Goal: Information Seeking & Learning: Learn about a topic

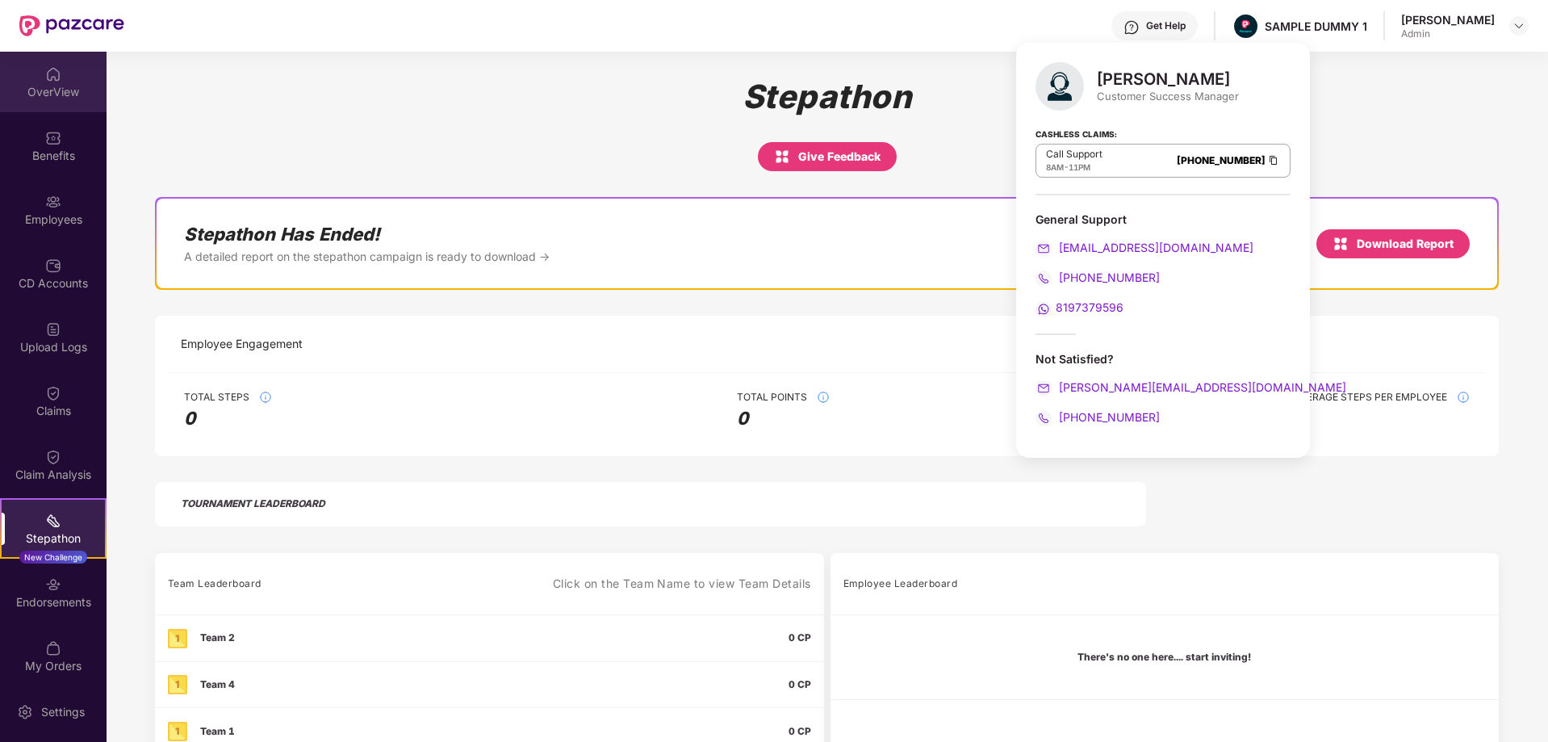
drag, startPoint x: 0, startPoint y: 0, endPoint x: 56, endPoint y: 91, distance: 106.9
click at [56, 91] on div "OverView" at bounding box center [53, 92] width 107 height 16
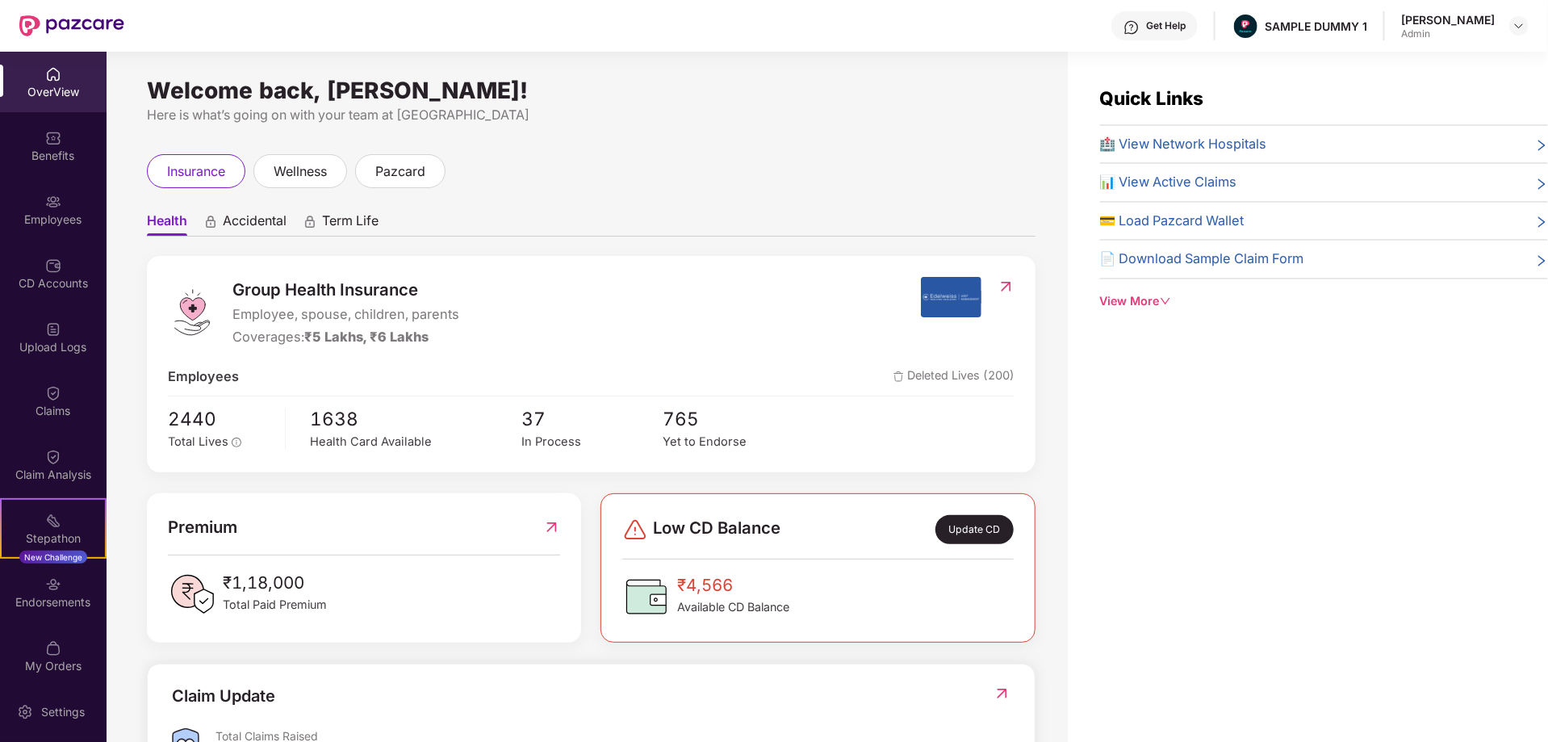
drag, startPoint x: 140, startPoint y: 93, endPoint x: 608, endPoint y: 75, distance: 467.6
click at [608, 75] on div "Welcome back, [PERSON_NAME]! Here is what’s going on with your team at Pazcare …" at bounding box center [587, 406] width 961 height 709
drag, startPoint x: 1247, startPoint y: 23, endPoint x: 1358, endPoint y: 29, distance: 111.6
click at [1358, 29] on div "Get Help SAMPLE DUMMY 1 [PERSON_NAME] Shukla Admin" at bounding box center [826, 26] width 1404 height 52
drag, startPoint x: 228, startPoint y: 286, endPoint x: 429, endPoint y: 274, distance: 201.3
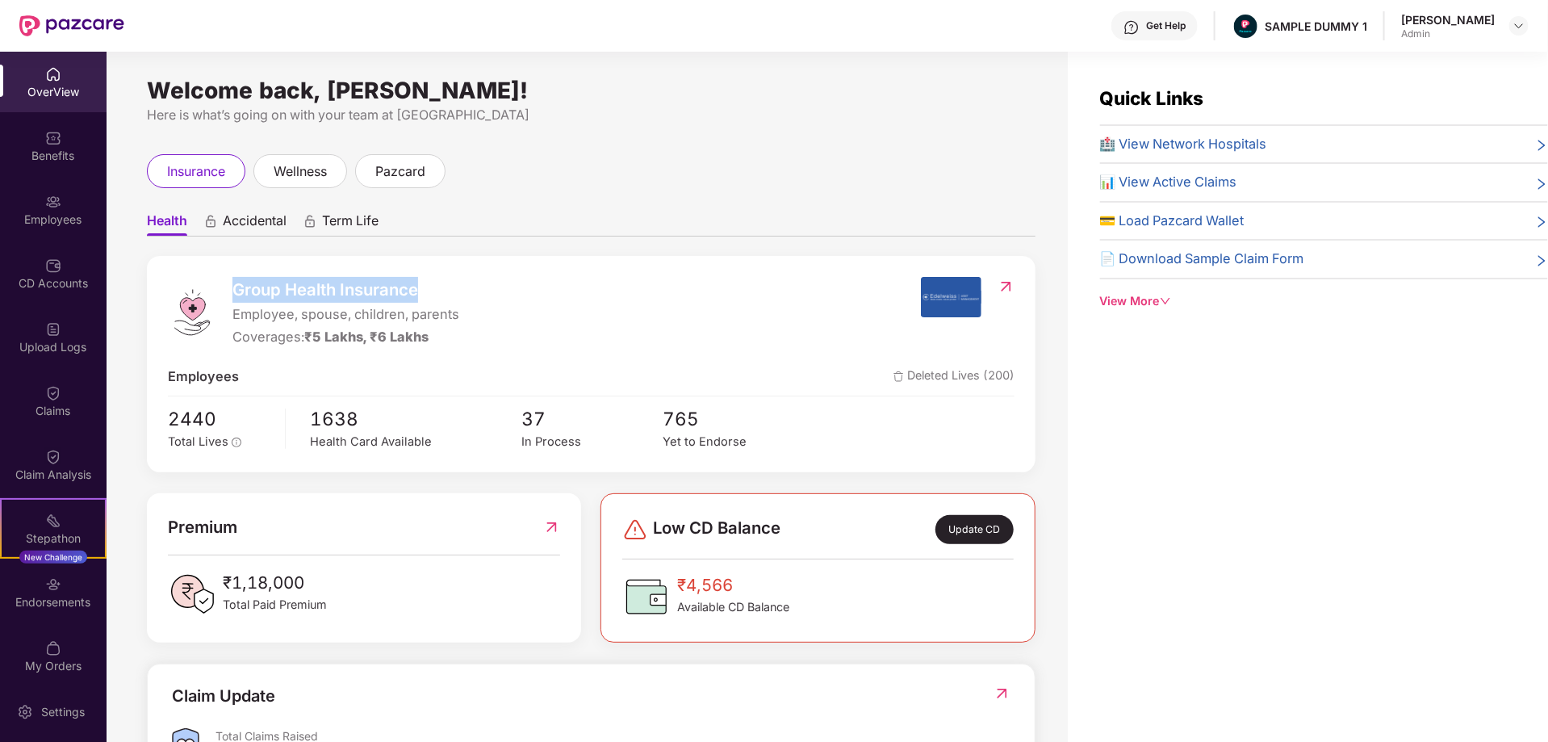
click at [429, 274] on div "Group Health Insurance Employee, spouse, children, parents Coverages: ₹5 Lakhs,…" at bounding box center [591, 364] width 889 height 216
click at [660, 162] on div "insurance wellness pazcard" at bounding box center [591, 171] width 889 height 34
click at [248, 218] on span "Accidental" at bounding box center [255, 223] width 64 height 23
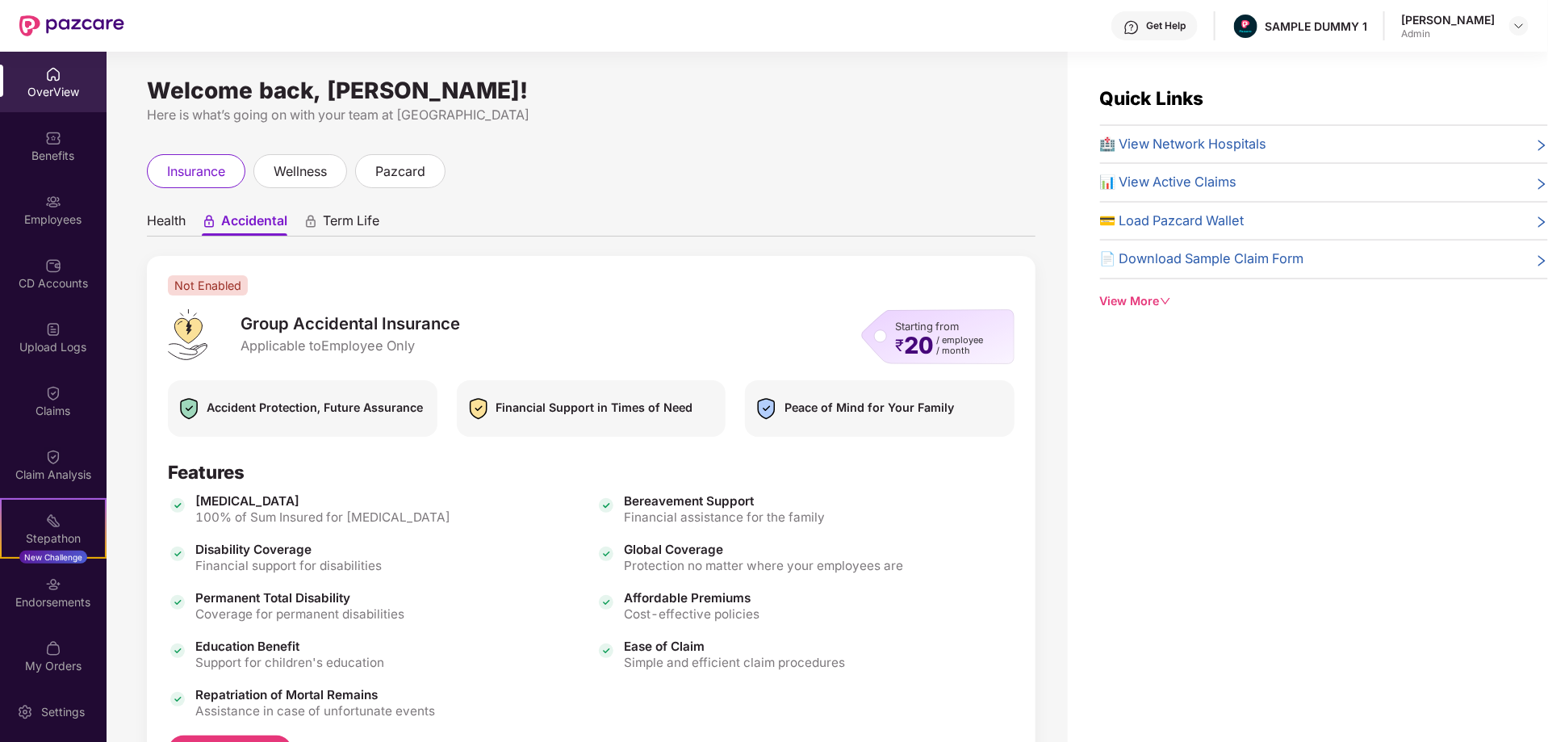
click at [349, 223] on span "Term Life" at bounding box center [351, 223] width 56 height 23
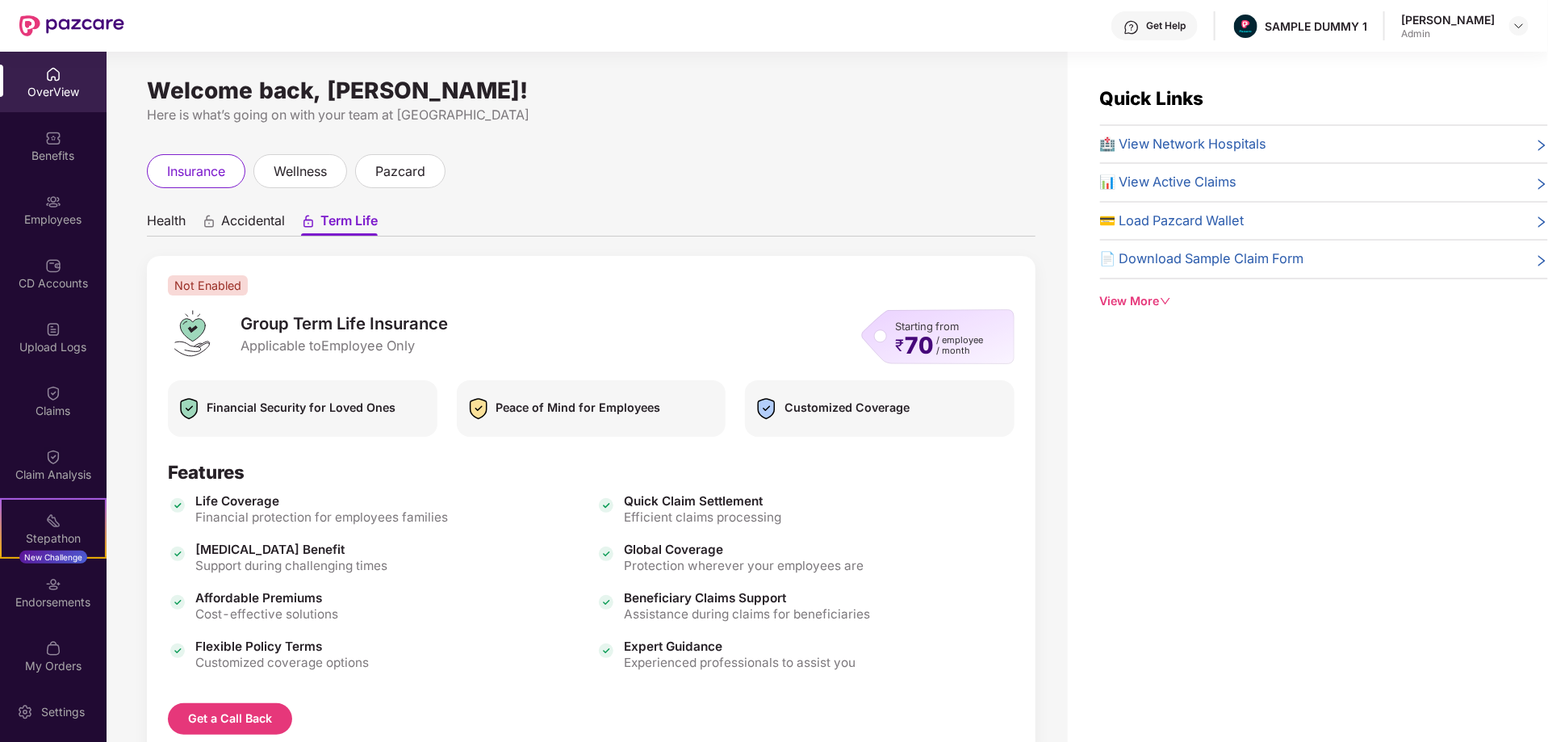
click at [150, 229] on span "Health" at bounding box center [166, 223] width 39 height 23
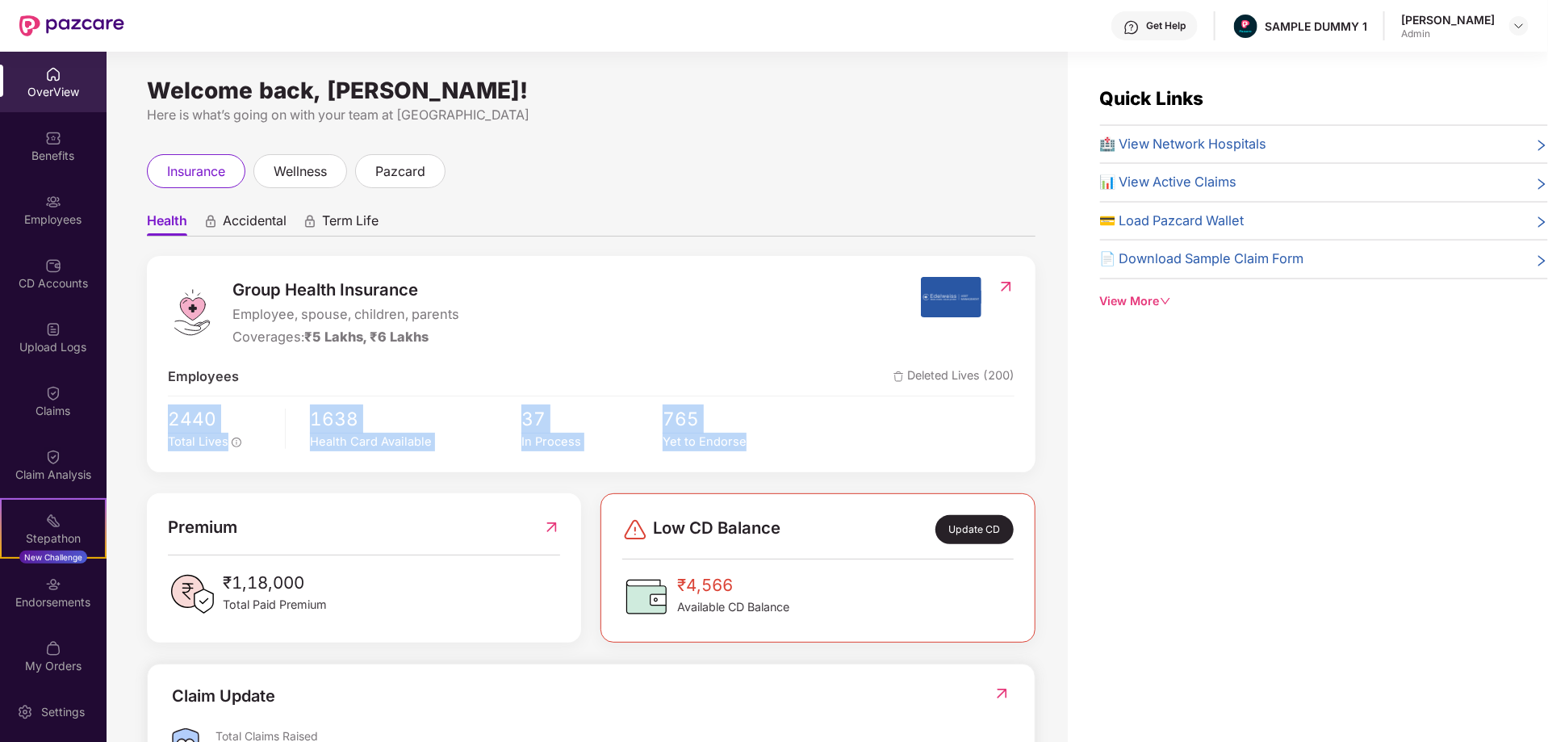
drag, startPoint x: 151, startPoint y: 424, endPoint x: 835, endPoint y: 457, distance: 685.2
click at [835, 457] on div "Group Health Insurance Employee, spouse, children, parents Coverages: ₹5 Lakhs,…" at bounding box center [591, 364] width 889 height 216
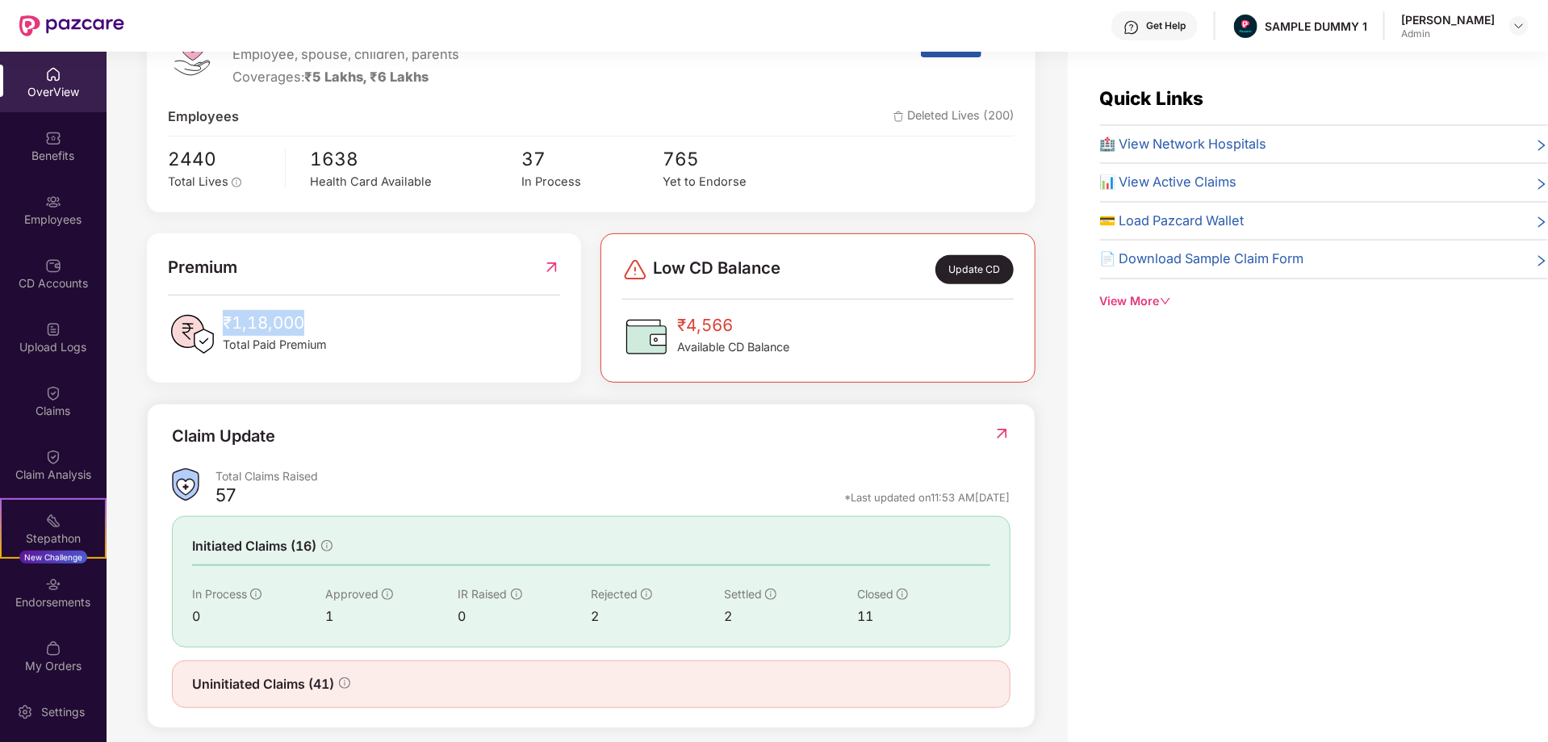
drag, startPoint x: 314, startPoint y: 324, endPoint x: 222, endPoint y: 323, distance: 92.0
click at [223, 323] on span "₹1,18,000" at bounding box center [275, 323] width 104 height 26
drag, startPoint x: 786, startPoint y: 325, endPoint x: 666, endPoint y: 315, distance: 120.7
click at [666, 315] on div "₹4,566 Available CD Balance" at bounding box center [705, 336] width 167 height 48
drag, startPoint x: 690, startPoint y: 266, endPoint x: 714, endPoint y: 264, distance: 24.3
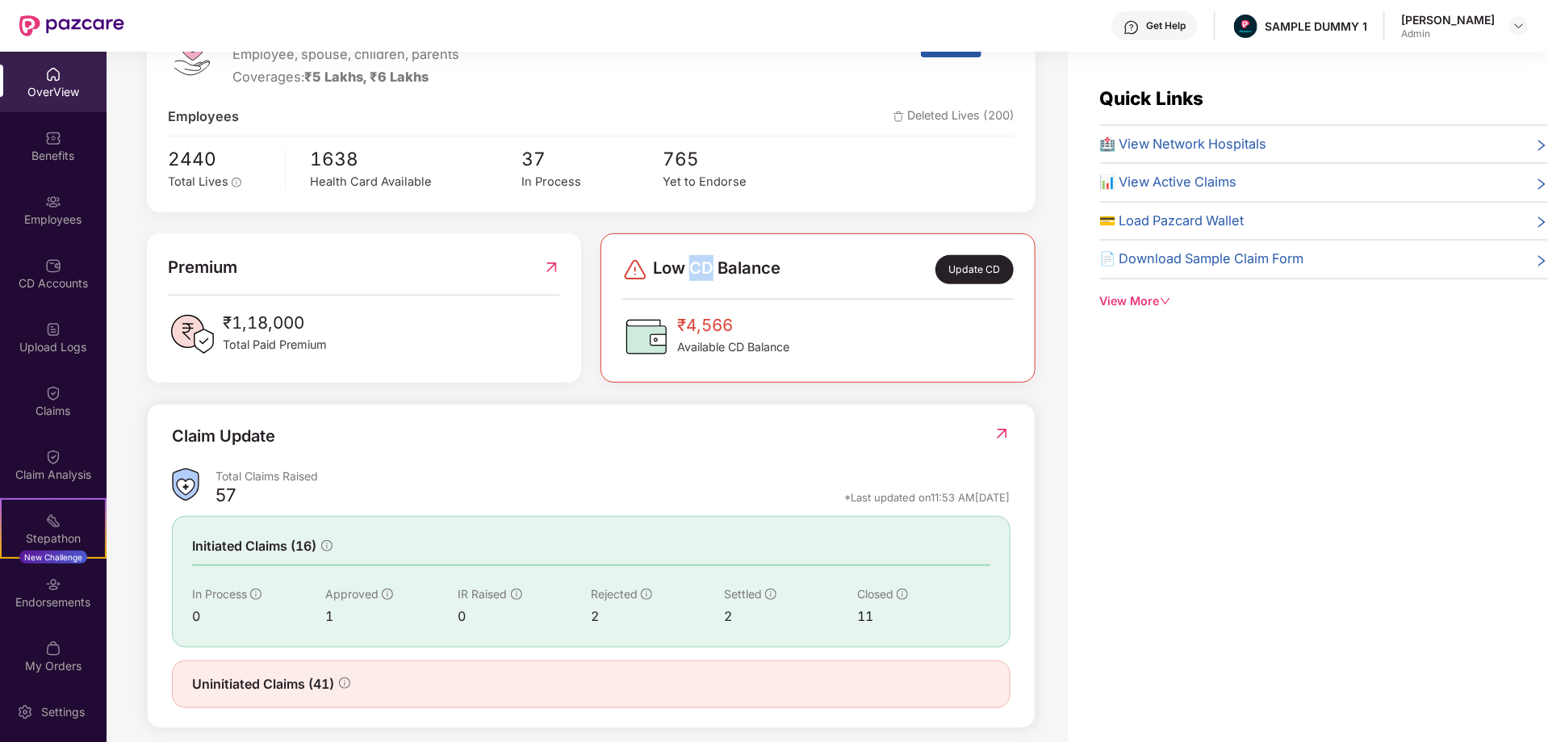
click at [714, 264] on span "Low CD Balance" at bounding box center [717, 269] width 128 height 29
click at [48, 144] on img at bounding box center [53, 138] width 16 height 16
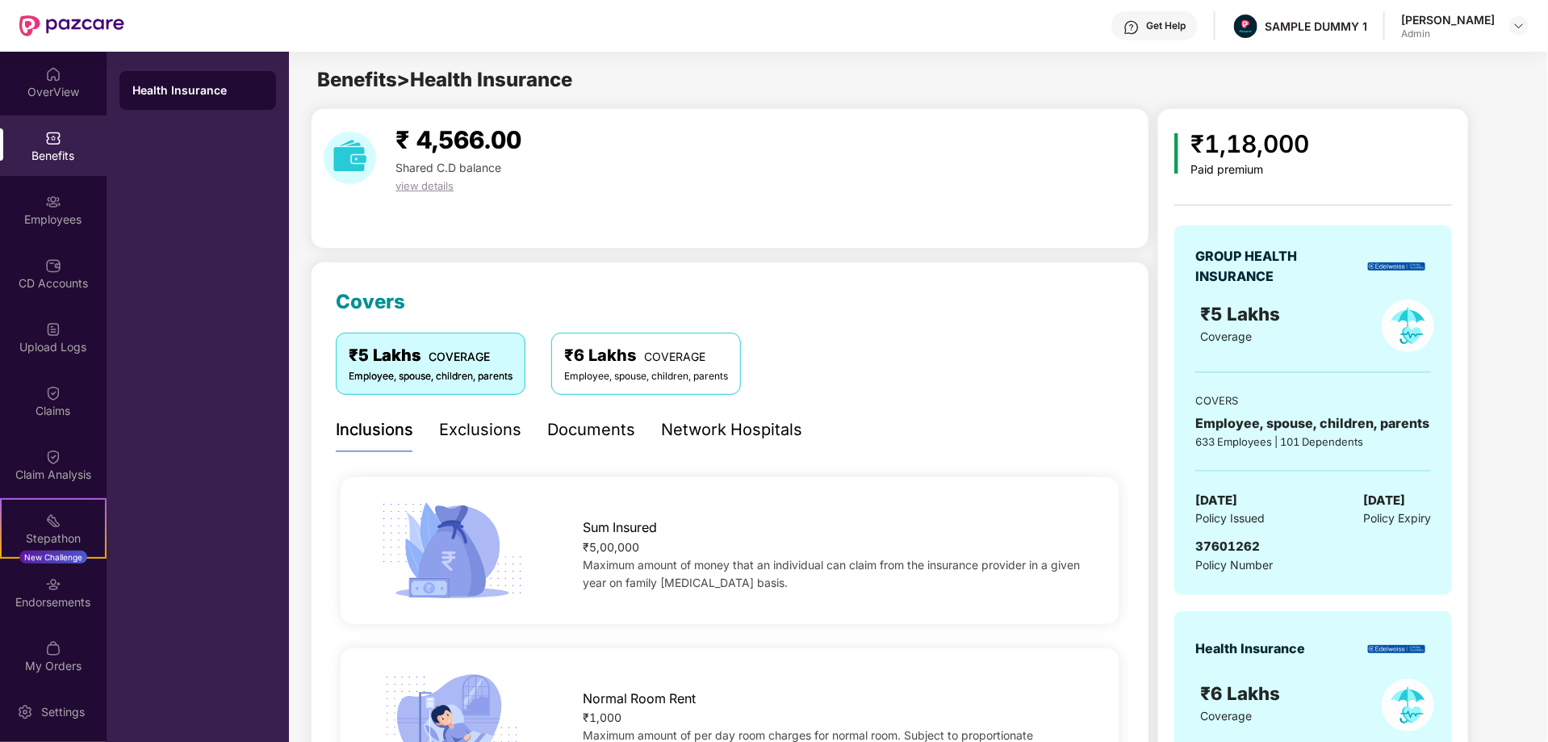
scroll to position [161, 0]
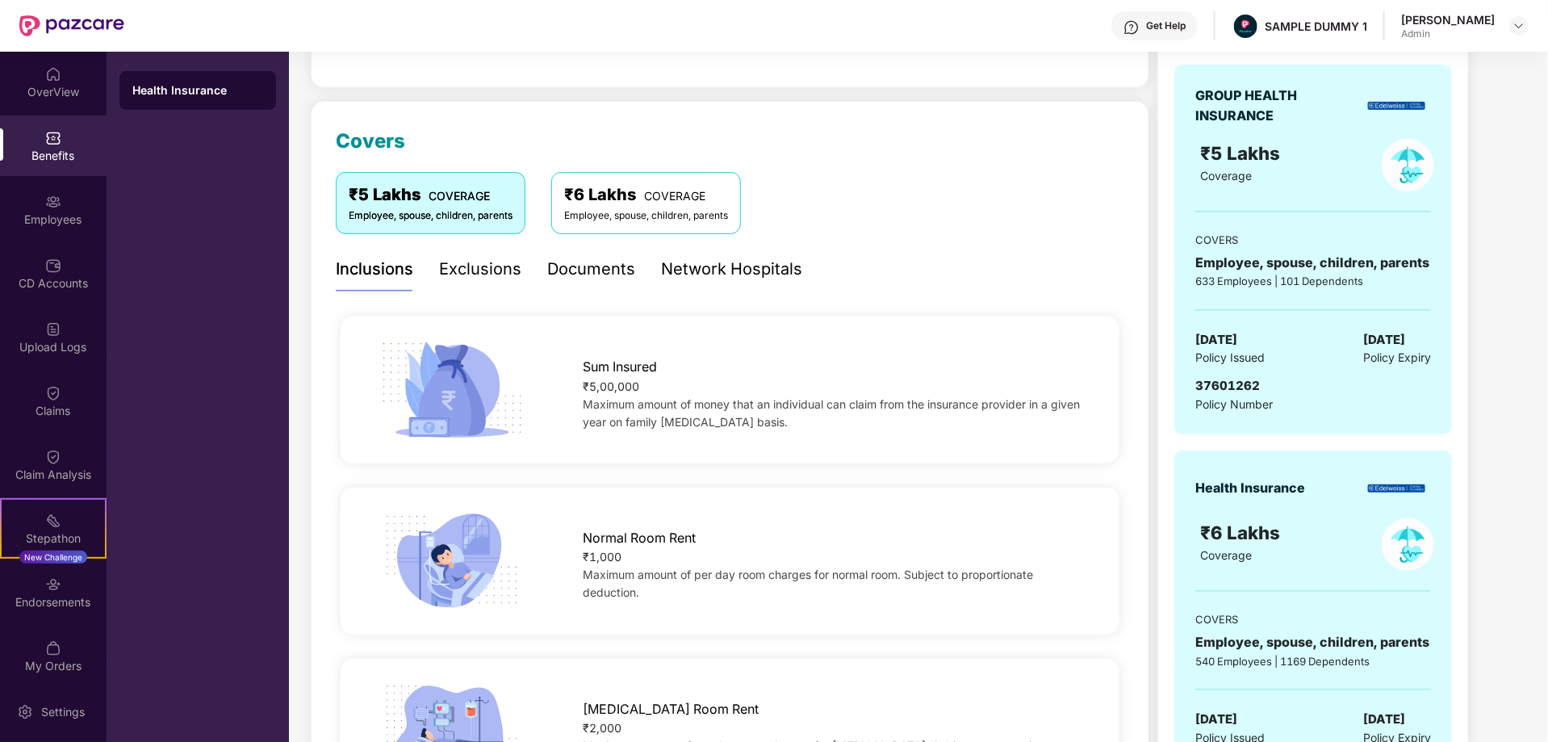
click at [478, 272] on div "Exclusions" at bounding box center [480, 269] width 82 height 25
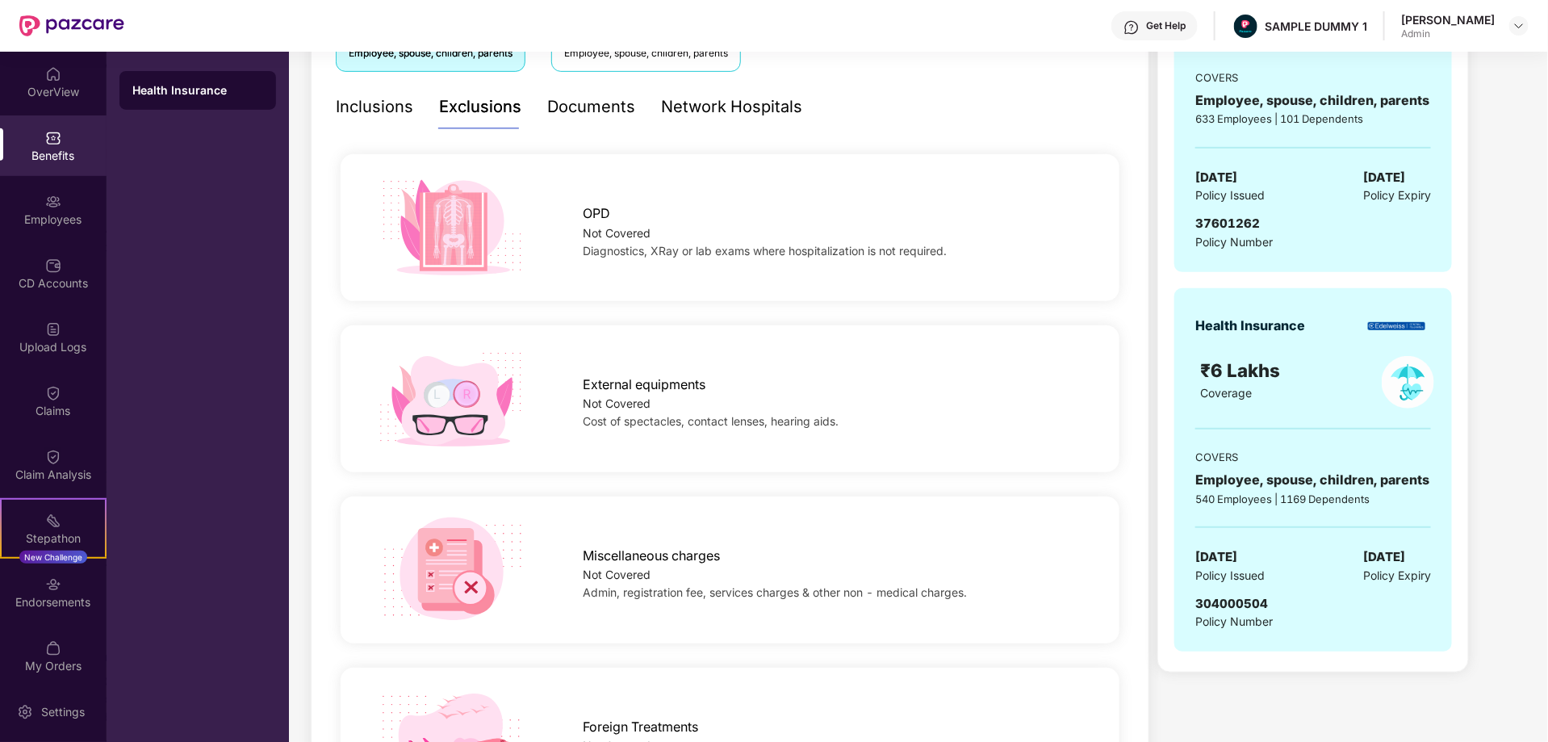
scroll to position [233, 0]
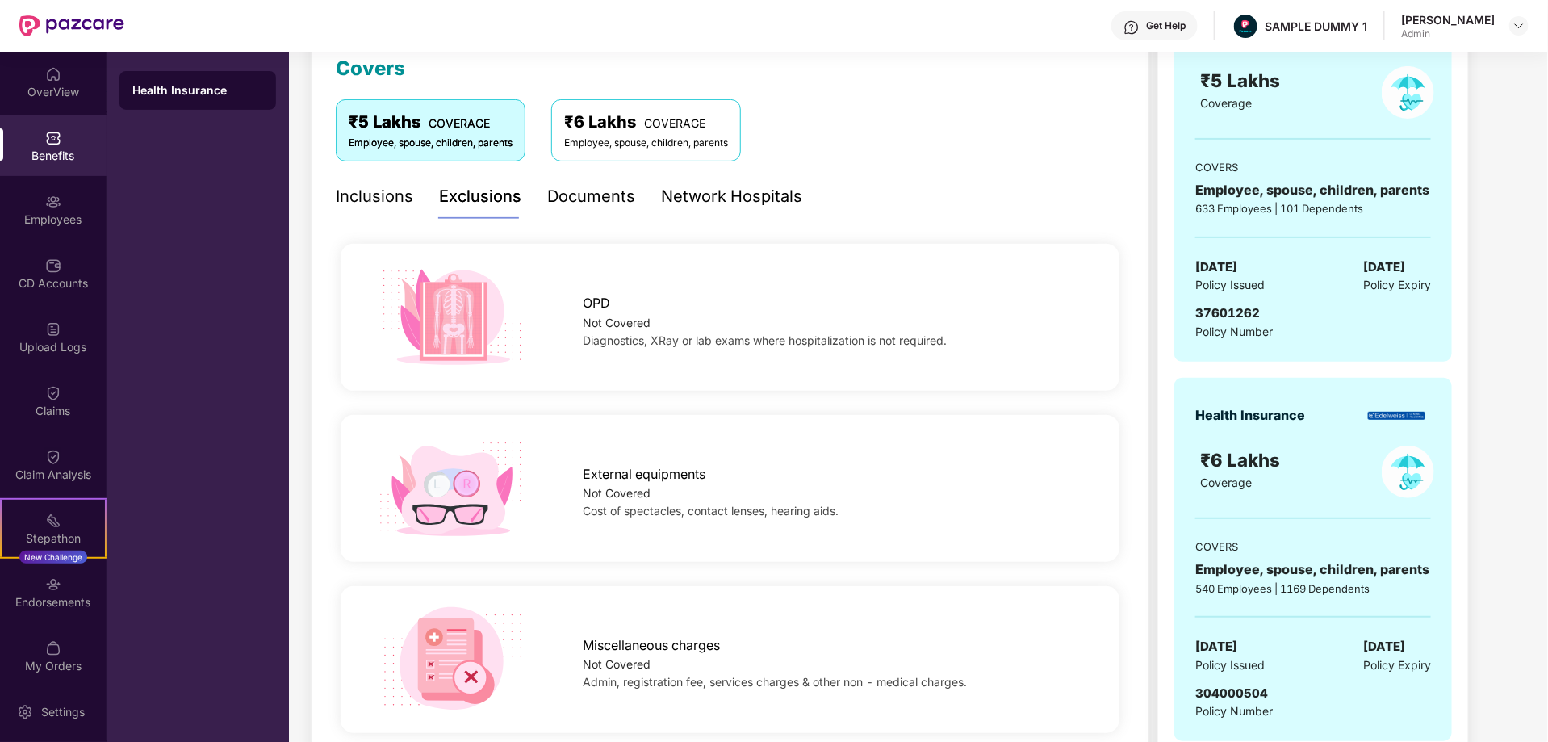
click at [581, 196] on div "Documents" at bounding box center [591, 196] width 88 height 25
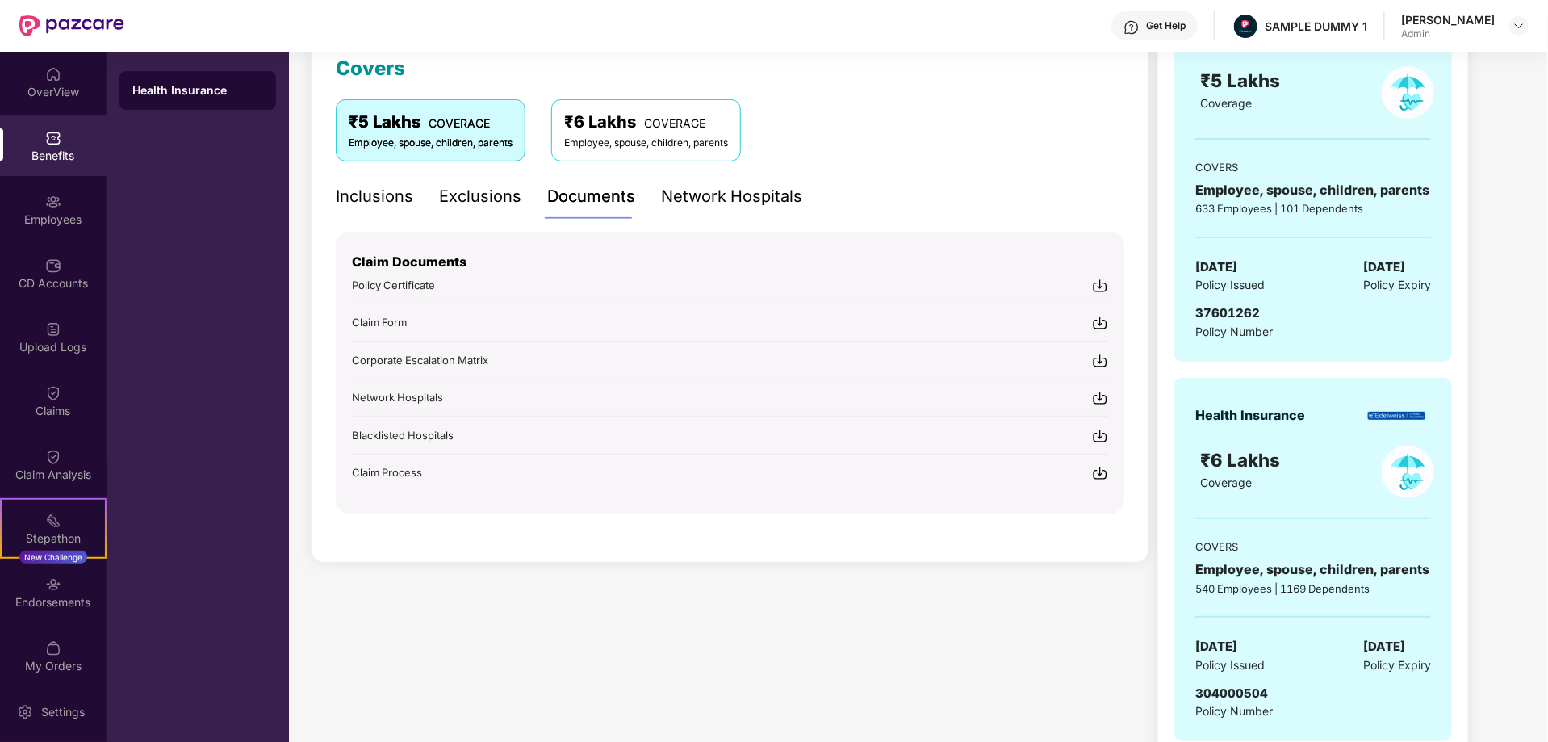
click at [719, 201] on div "Network Hospitals" at bounding box center [731, 196] width 141 height 25
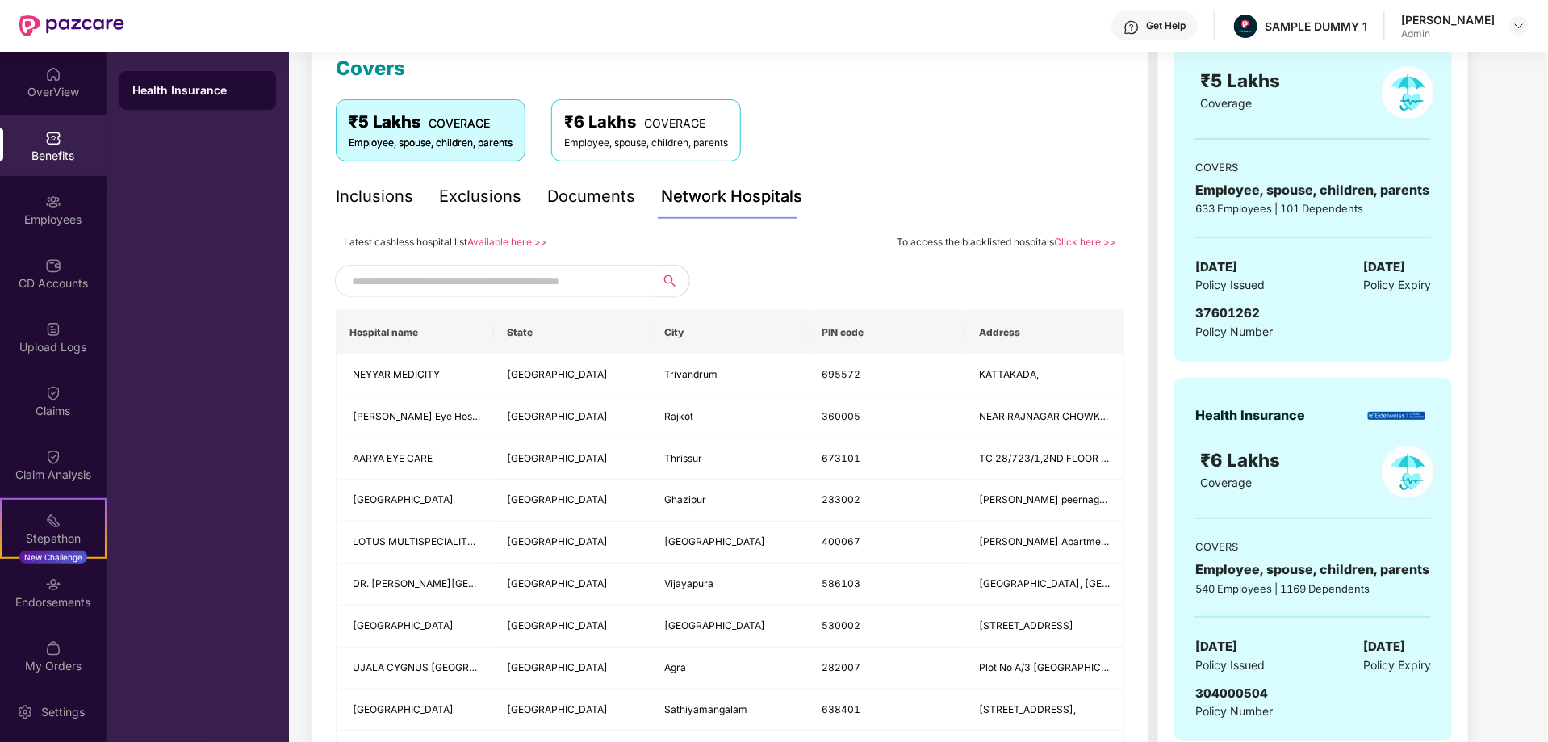
click at [563, 278] on input "text" at bounding box center [490, 281] width 276 height 24
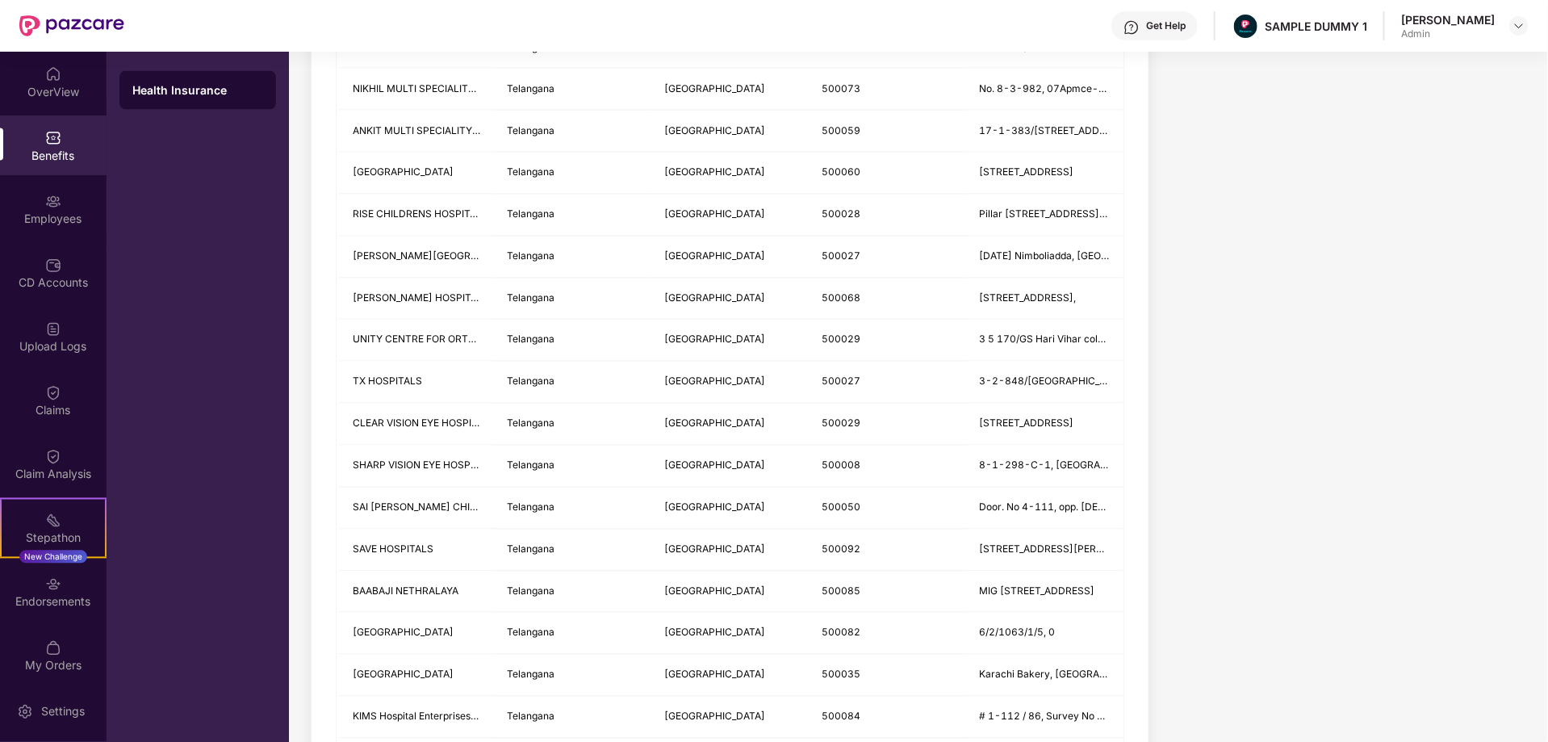
scroll to position [0, 0]
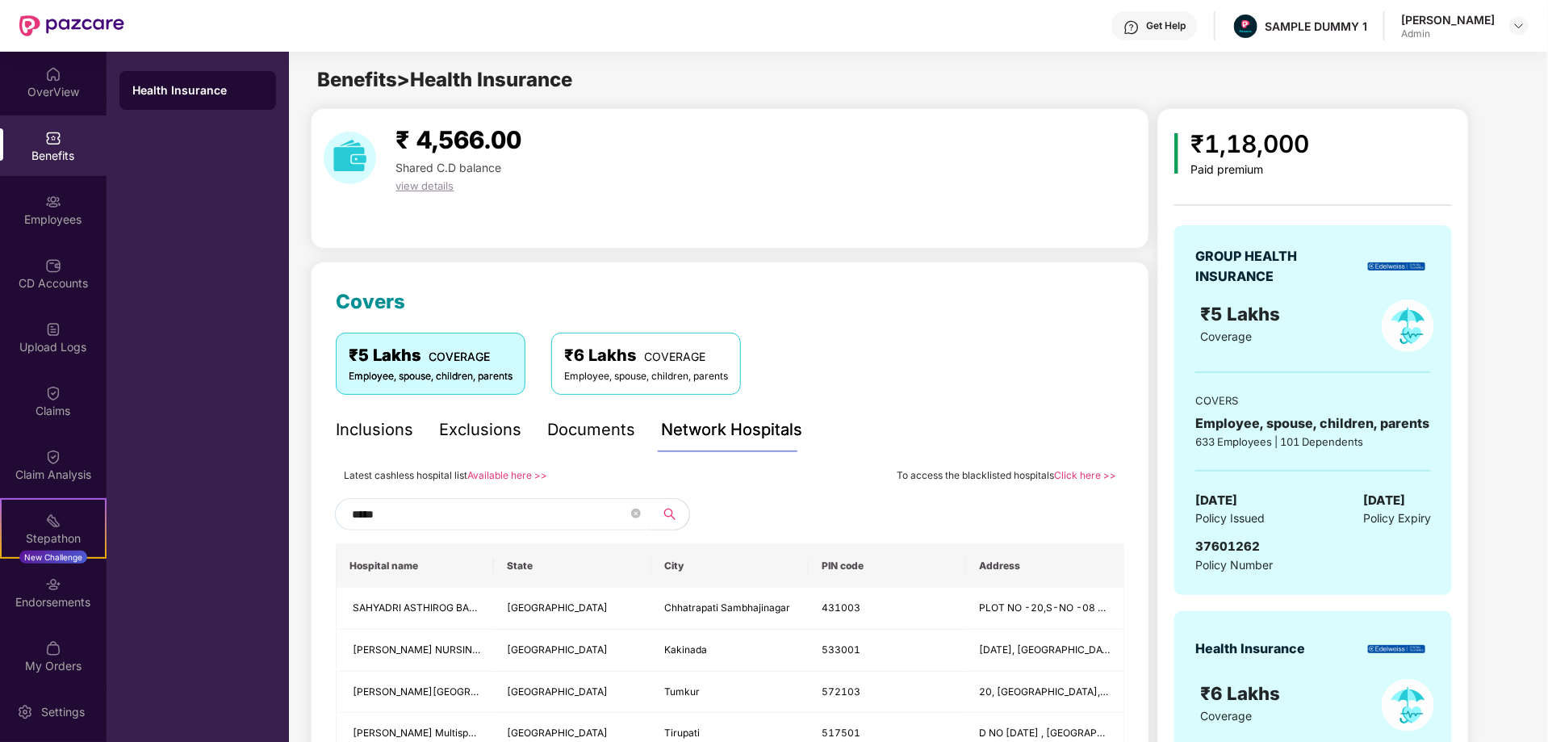
type input "******"
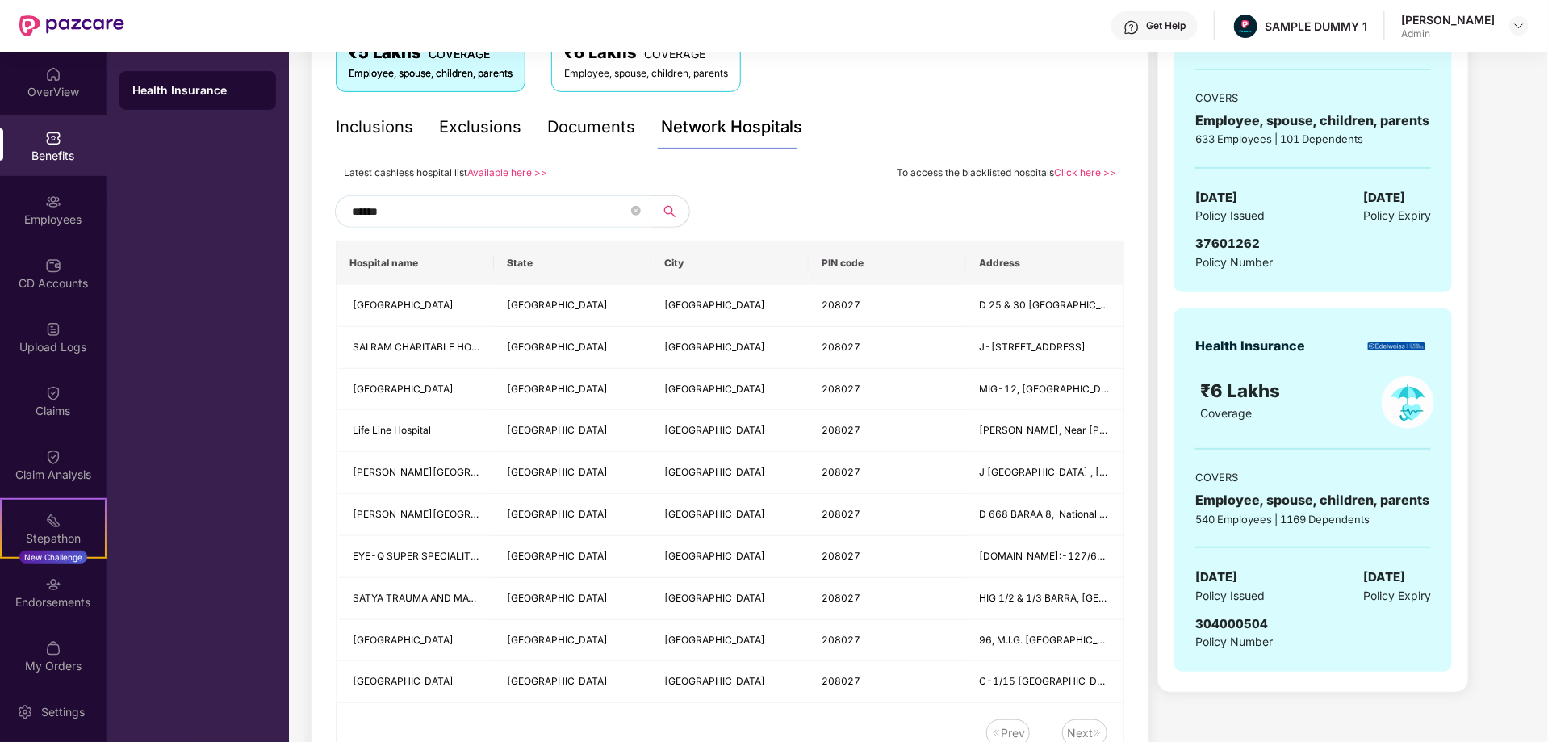
scroll to position [24, 0]
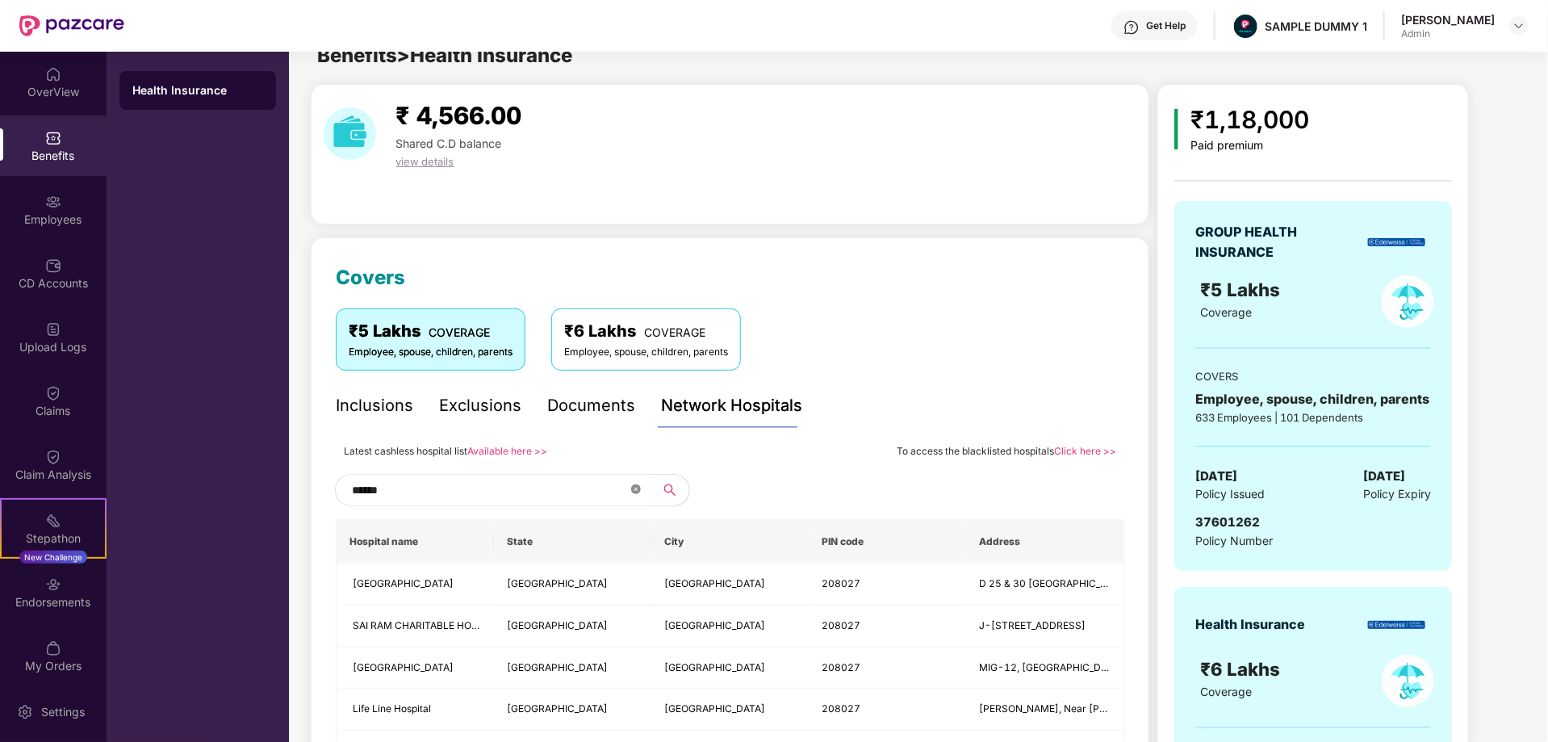
click at [637, 492] on icon "close-circle" at bounding box center [636, 489] width 10 height 10
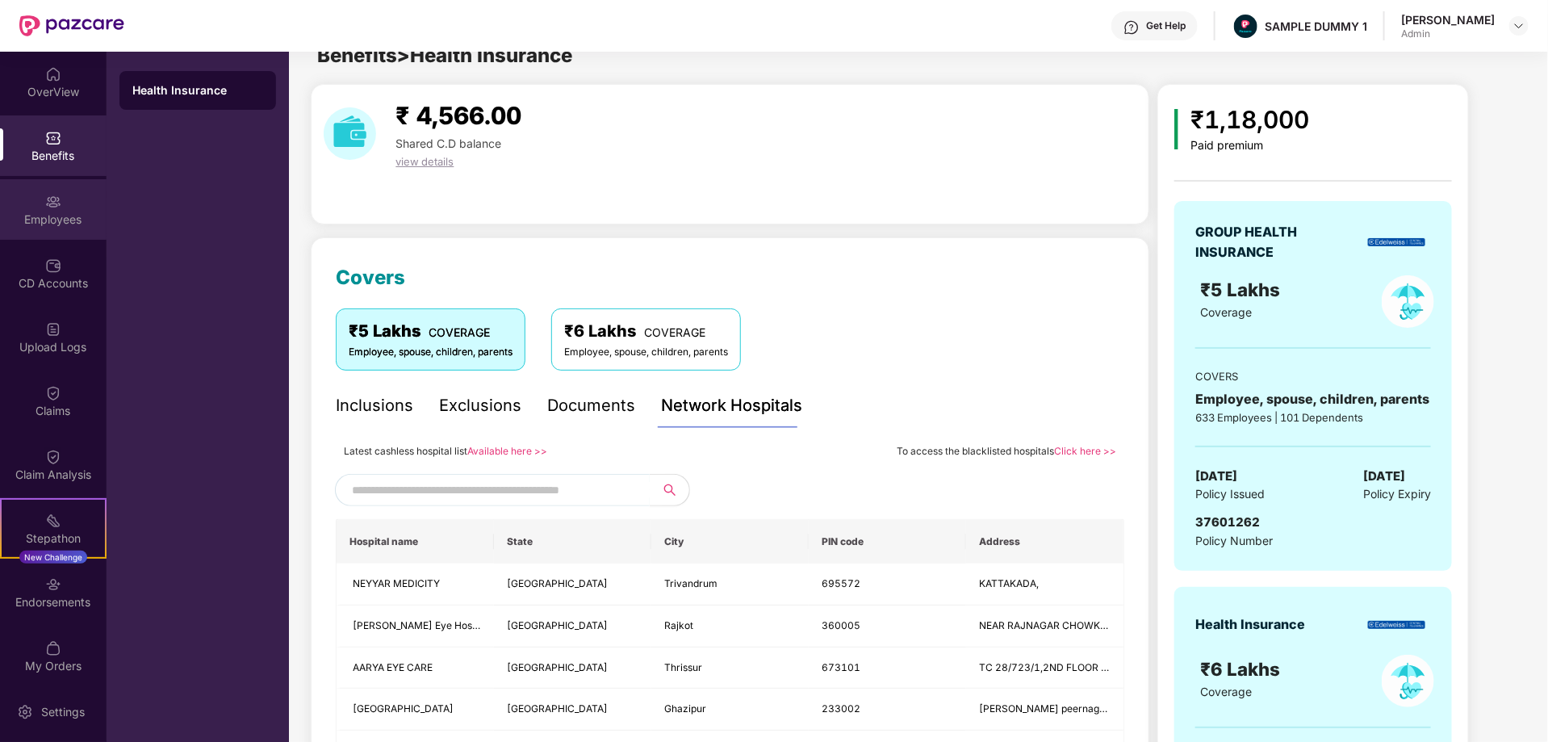
click at [49, 215] on div "Employees" at bounding box center [53, 219] width 107 height 16
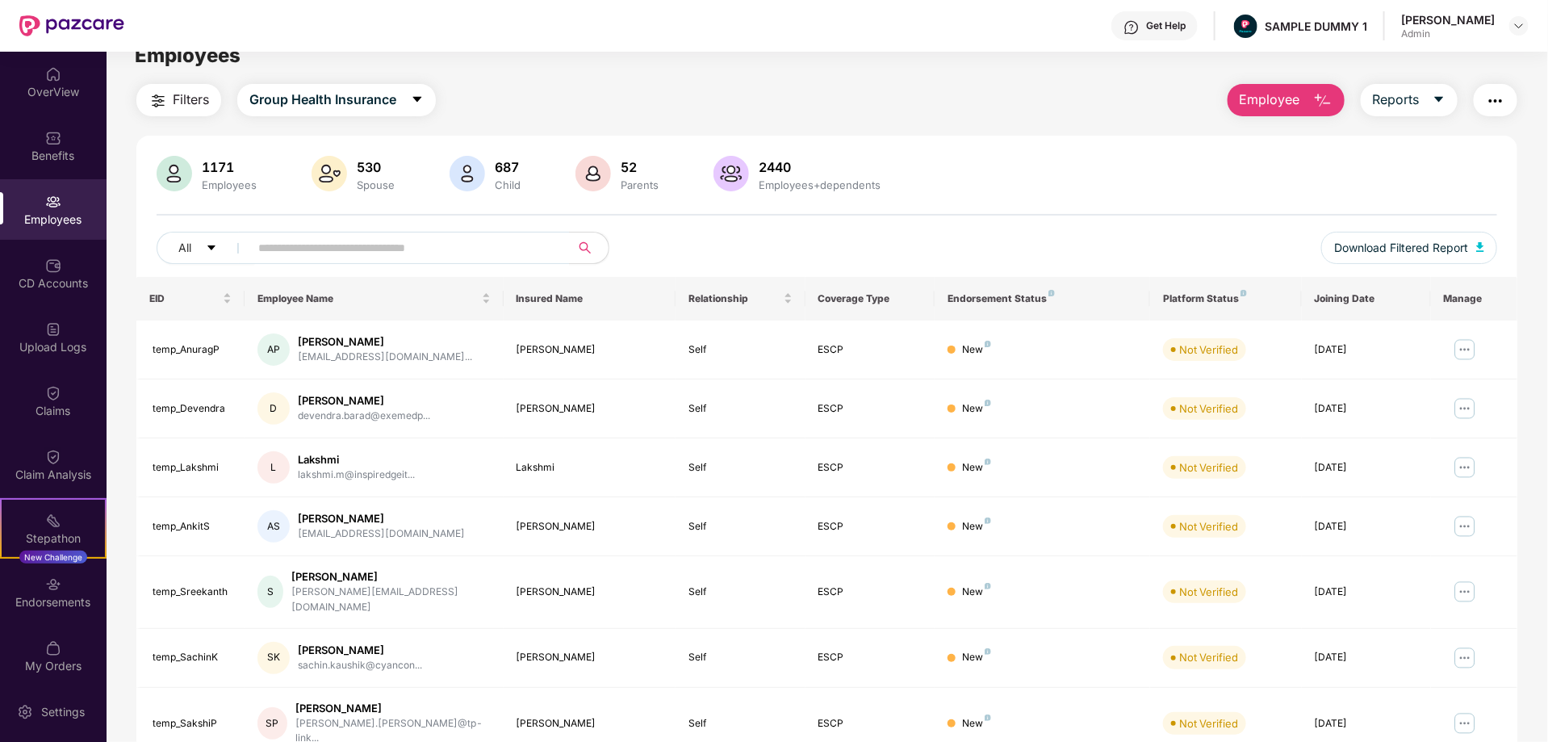
click at [1286, 103] on span "Employee" at bounding box center [1270, 100] width 61 height 20
click at [1084, 119] on div "Filters Group Health Insurance Employee Reports 1171 Employees 530 Spouse 687 C…" at bounding box center [826, 546] width 1381 height 924
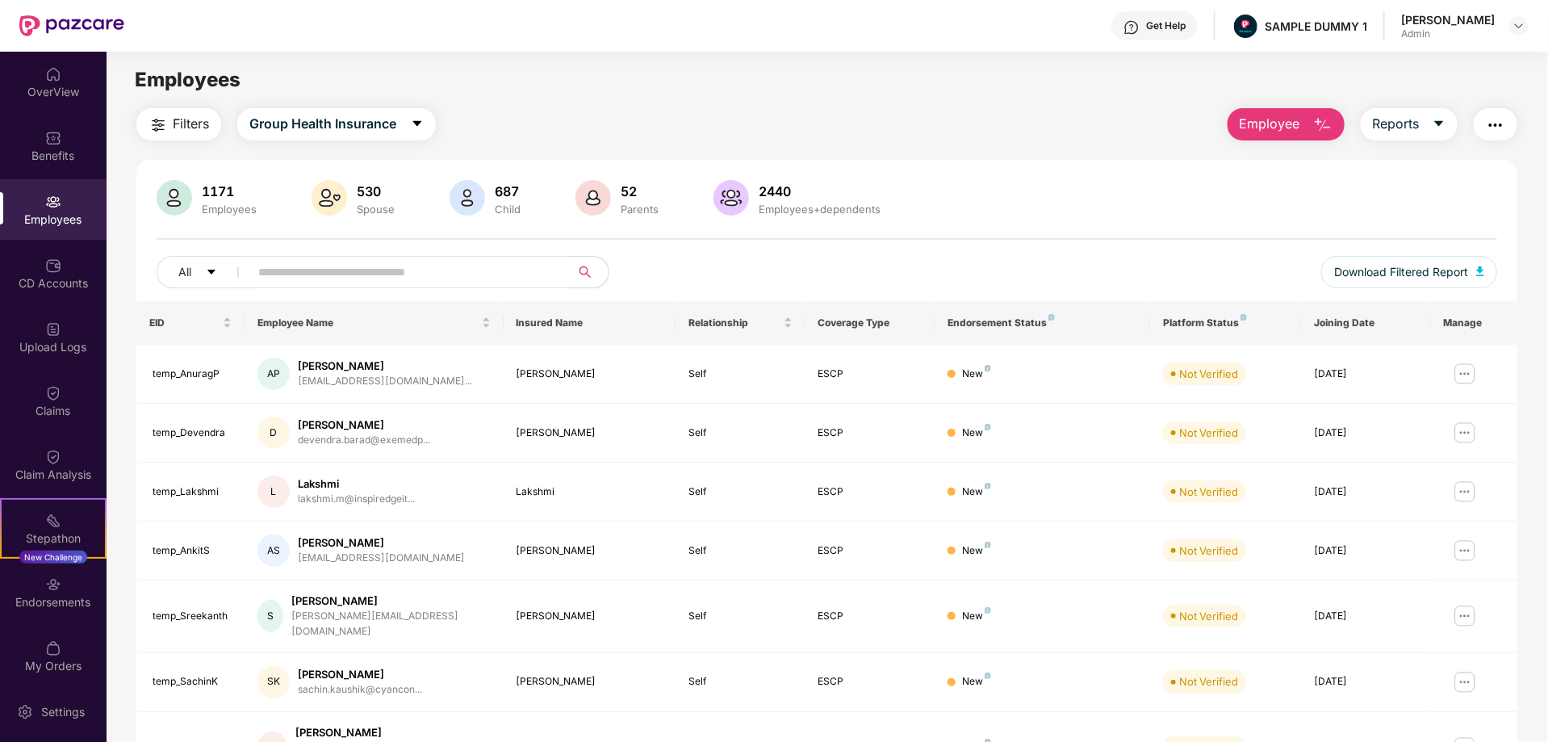
click at [1293, 111] on button "Employee" at bounding box center [1286, 124] width 117 height 32
click at [1410, 111] on button "Reports" at bounding box center [1409, 124] width 97 height 32
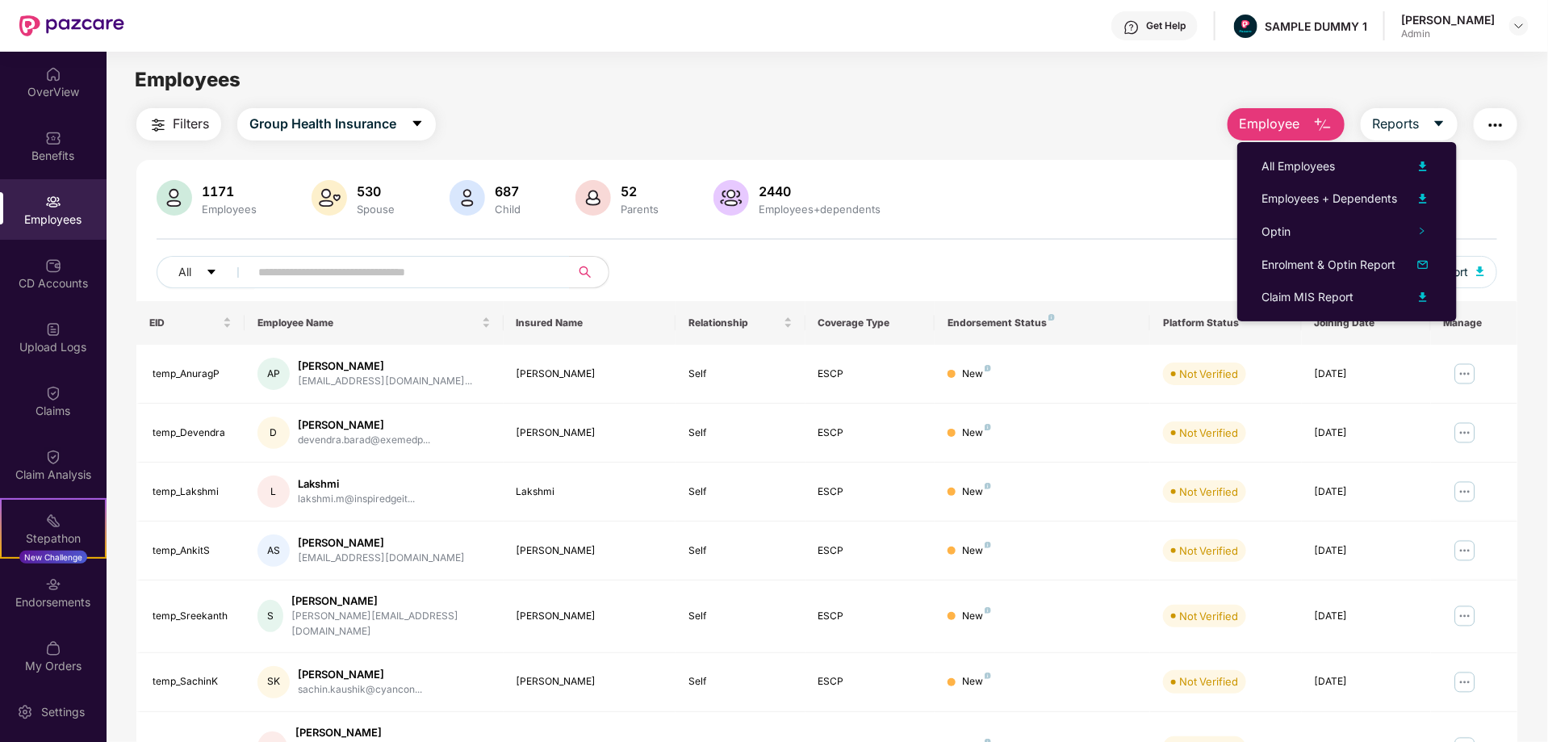
click at [1491, 122] on img "button" at bounding box center [1495, 124] width 19 height 19
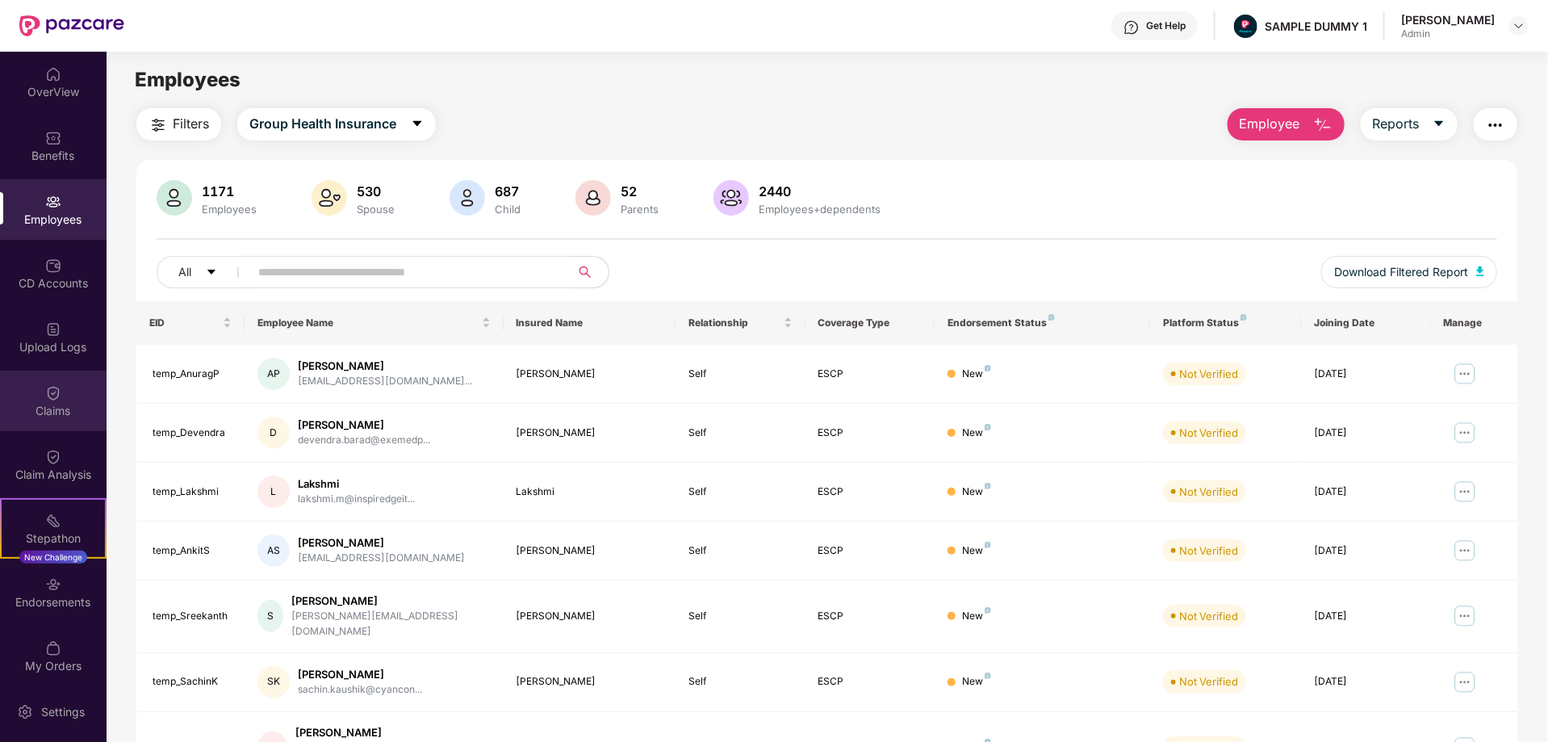
click at [30, 403] on div "Claims" at bounding box center [53, 411] width 107 height 16
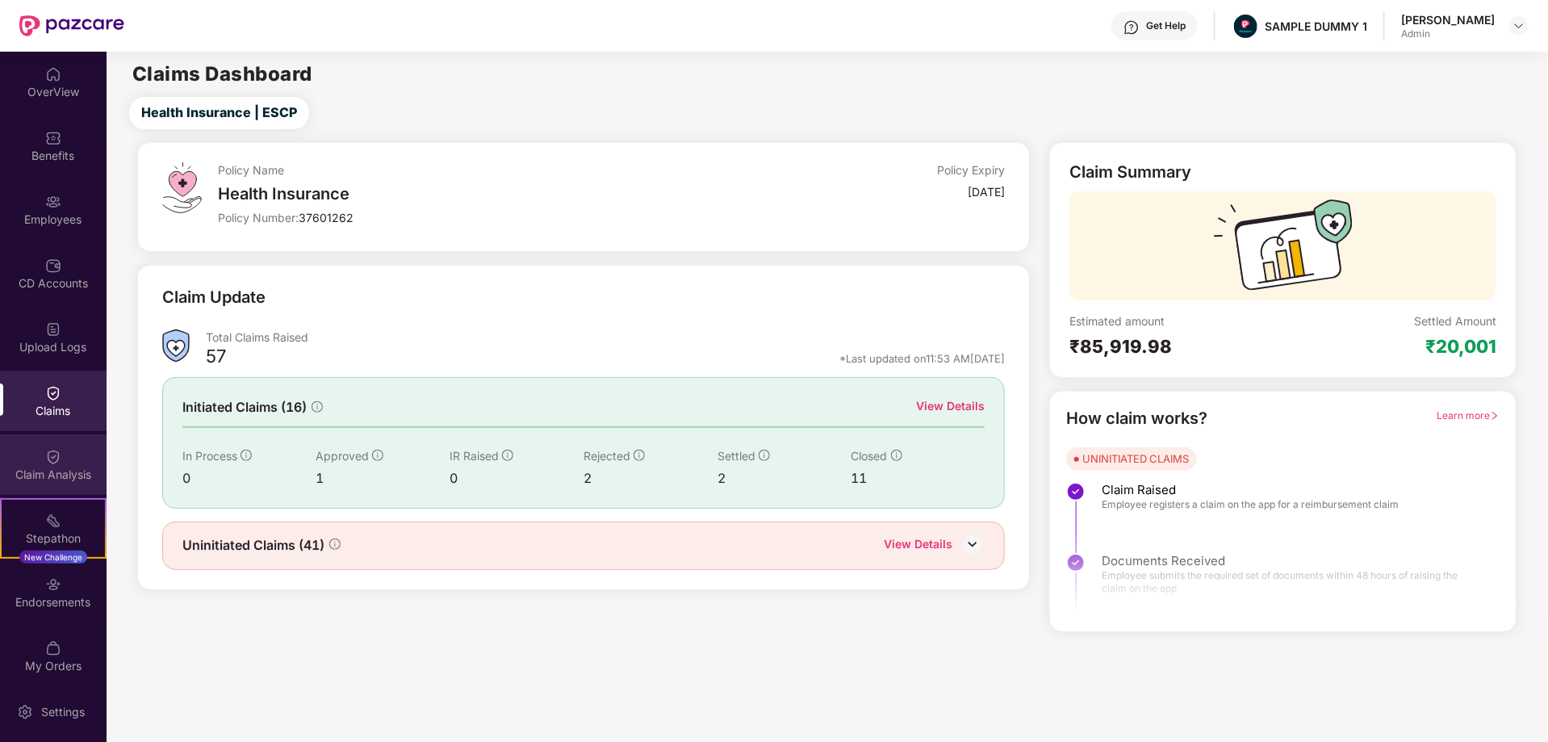
click at [48, 464] on img at bounding box center [53, 457] width 16 height 16
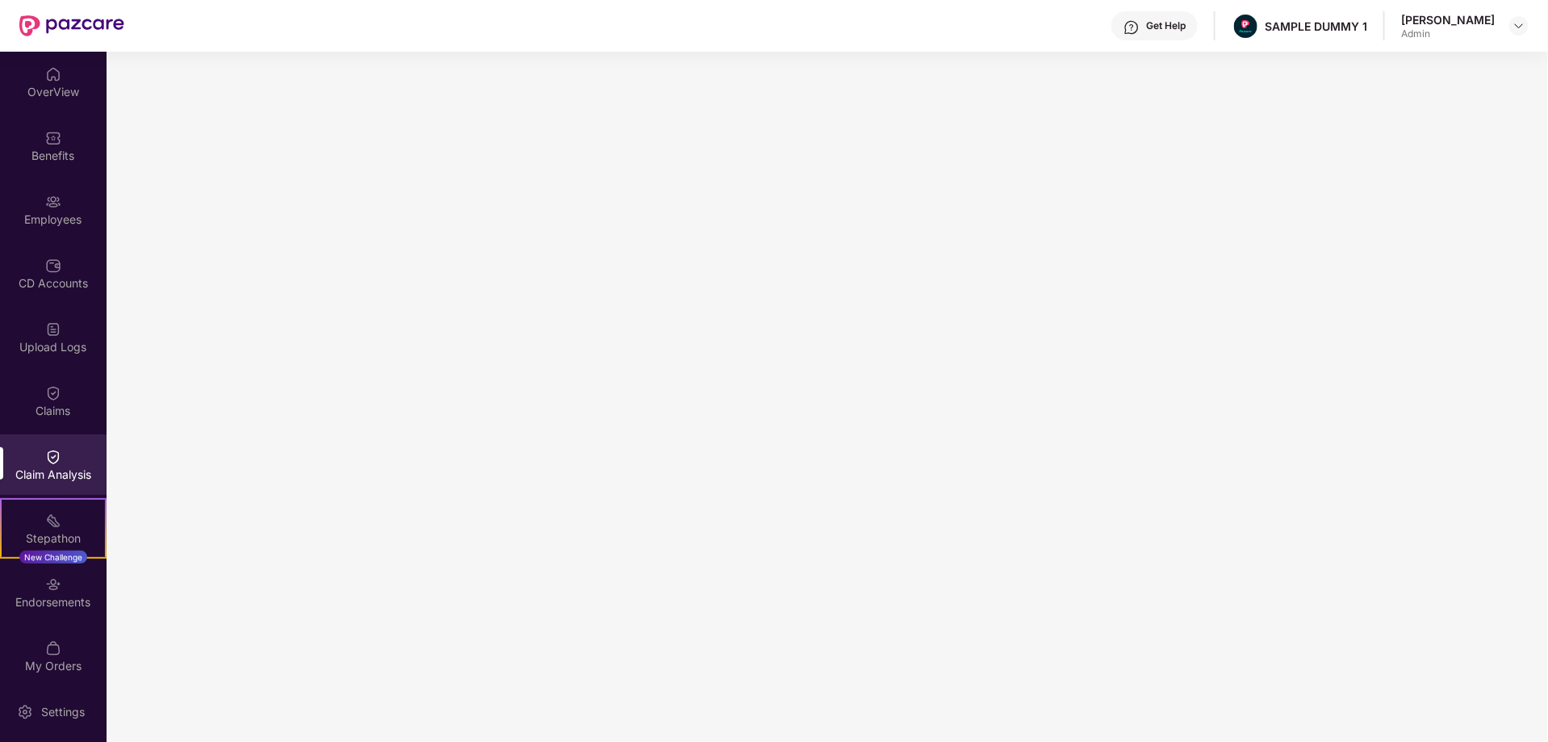
click at [1135, 18] on div "Get Help" at bounding box center [1154, 25] width 86 height 29
